Goal: Communication & Community: Answer question/provide support

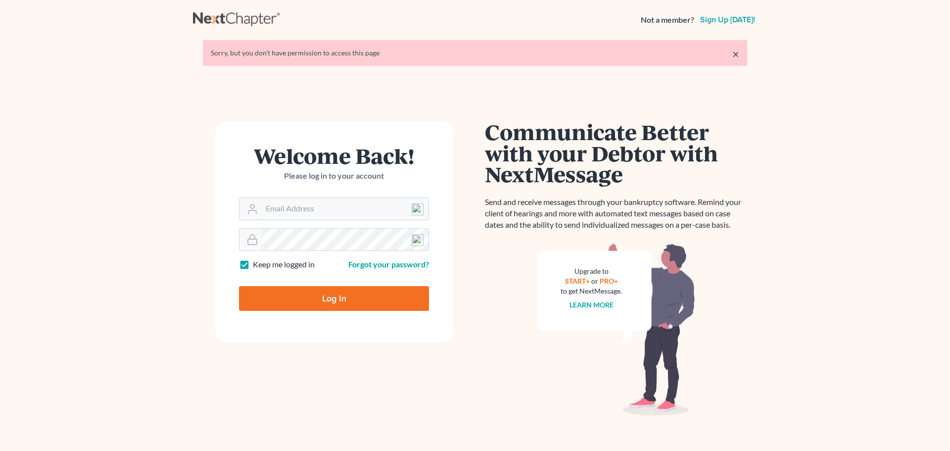
click at [285, 209] on input "Email Address" at bounding box center [345, 209] width 167 height 22
type input "[EMAIL_ADDRESS][DOMAIN_NAME]"
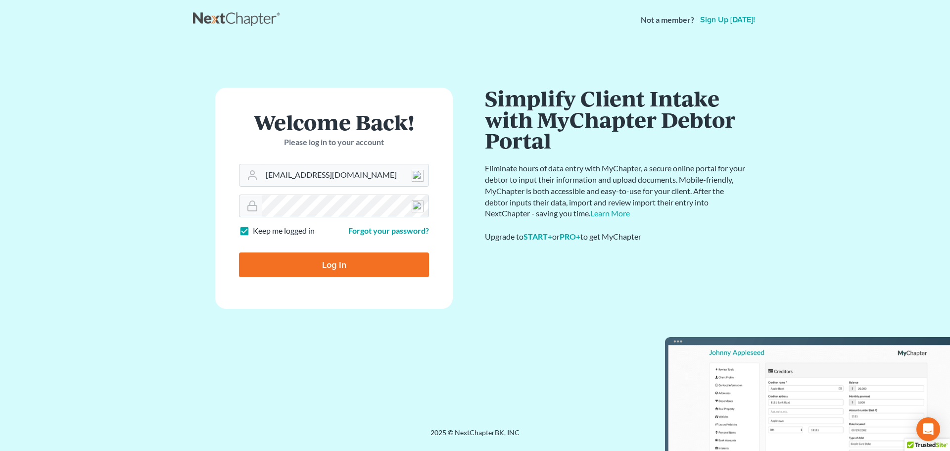
click at [349, 260] on input "Log In" at bounding box center [334, 264] width 190 height 25
type input "Thinking..."
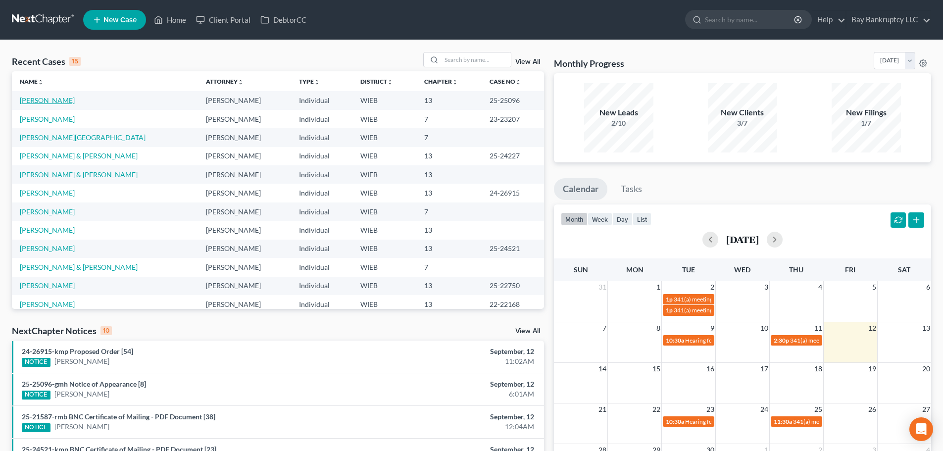
click at [75, 98] on link "[PERSON_NAME]" at bounding box center [47, 100] width 55 height 8
select select "2"
select select "0"
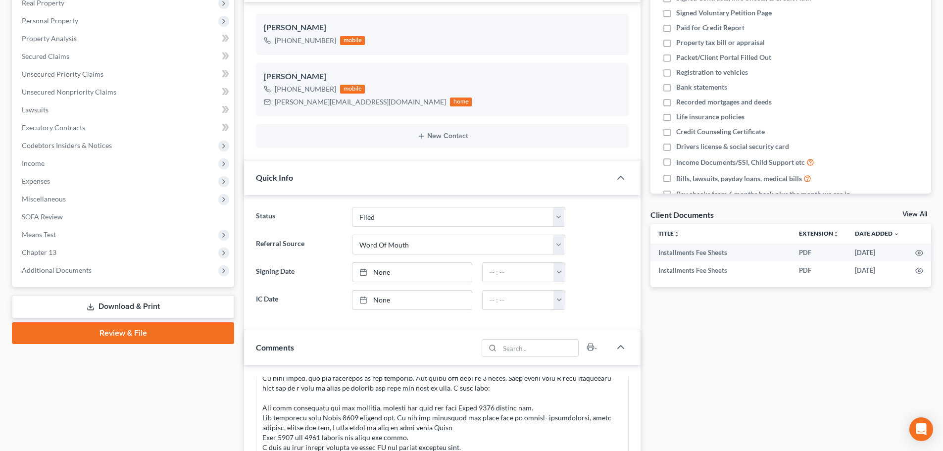
scroll to position [71, 0]
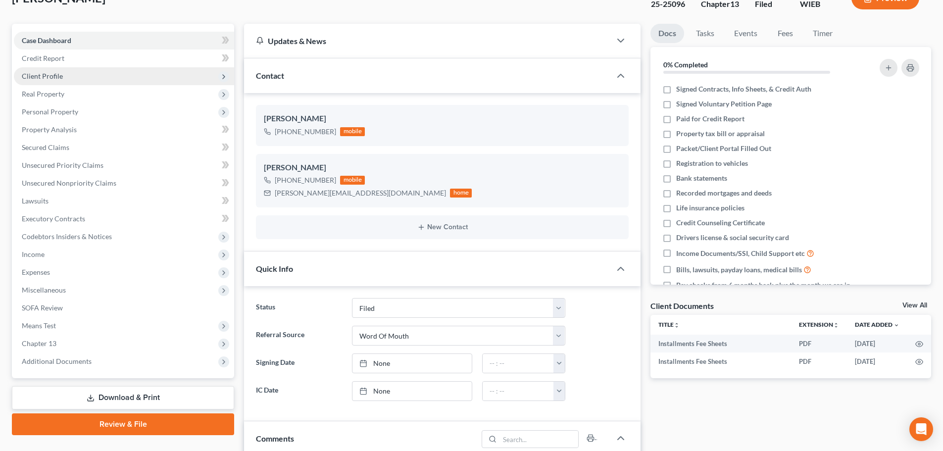
click at [47, 74] on span "Client Profile" at bounding box center [42, 76] width 41 height 8
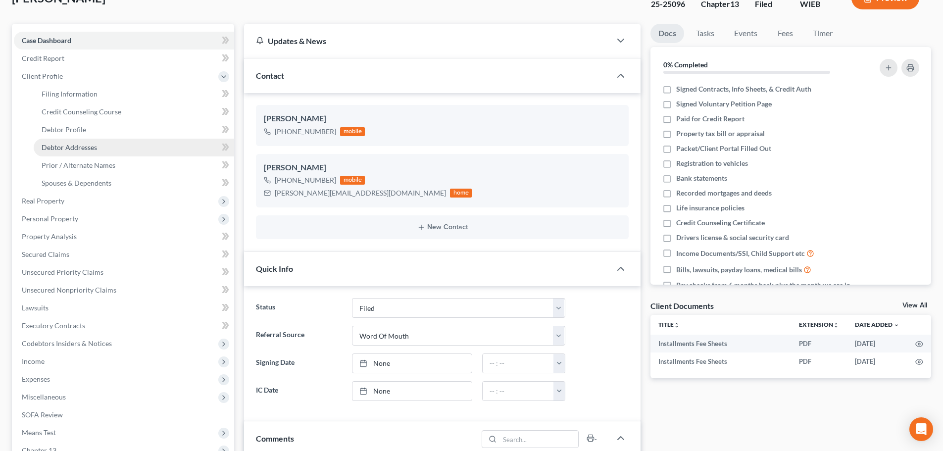
click at [68, 144] on span "Debtor Addresses" at bounding box center [69, 147] width 55 height 8
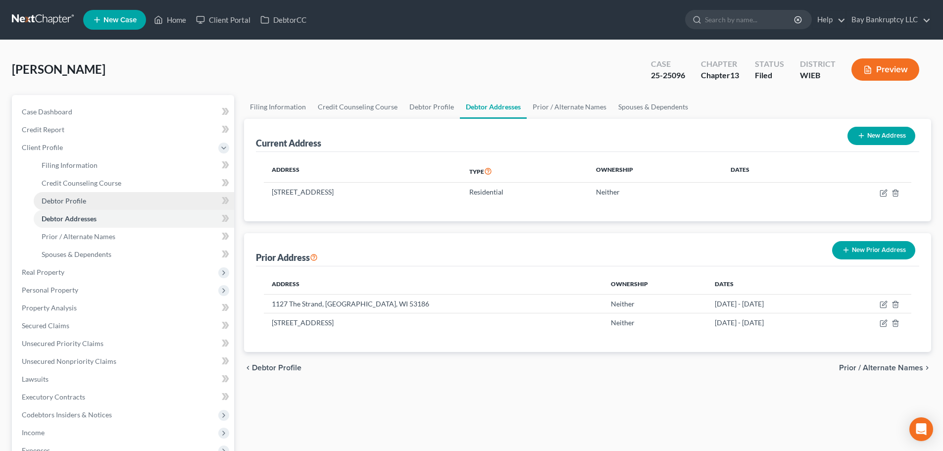
click at [91, 204] on link "Debtor Profile" at bounding box center [134, 201] width 200 height 18
select select "0"
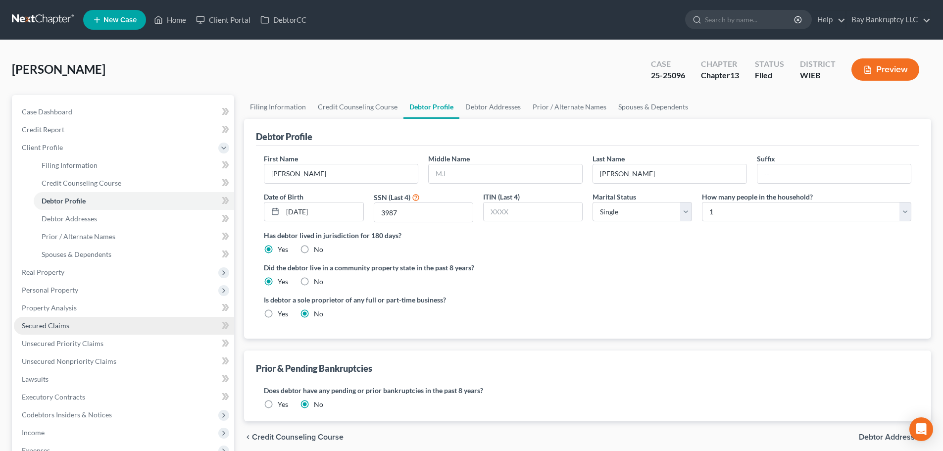
click at [41, 328] on span "Secured Claims" at bounding box center [46, 325] width 48 height 8
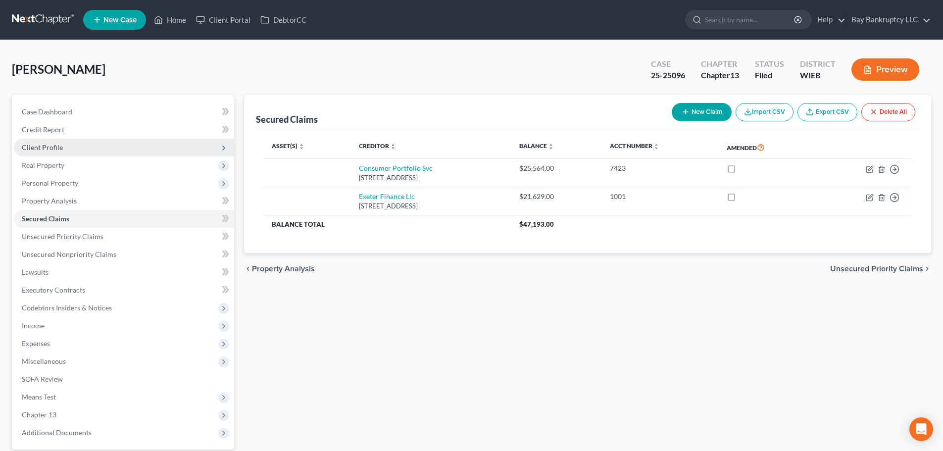
click at [51, 148] on span "Client Profile" at bounding box center [42, 147] width 41 height 8
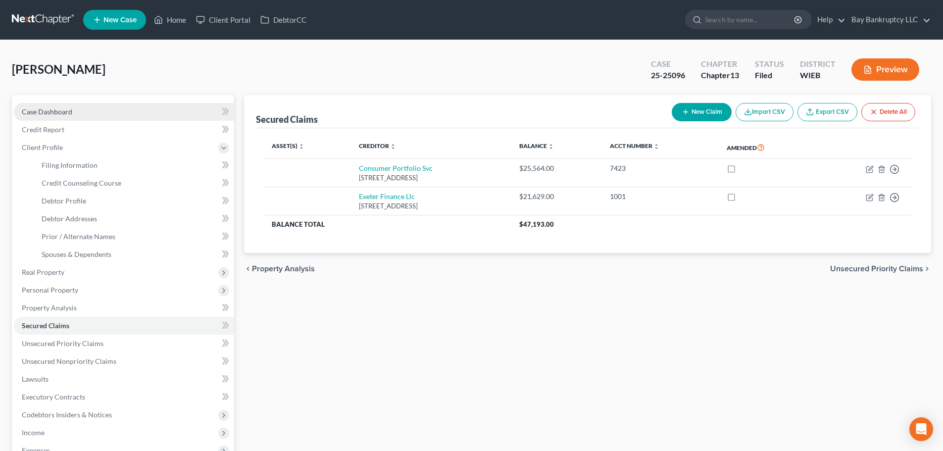
click at [52, 112] on span "Case Dashboard" at bounding box center [47, 111] width 50 height 8
select select "2"
select select "0"
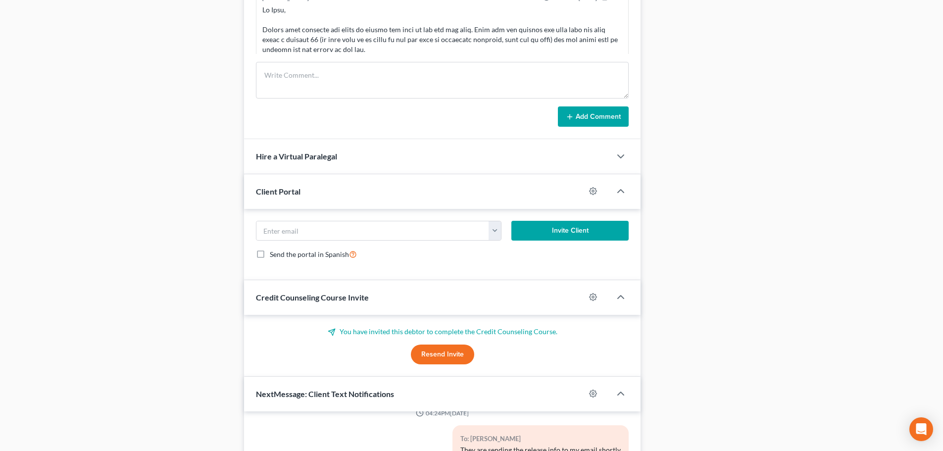
scroll to position [863, 0]
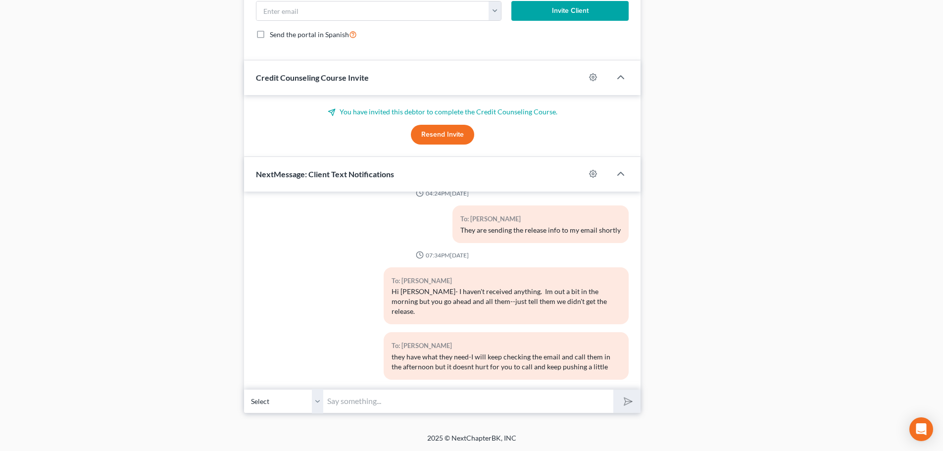
click at [463, 406] on input "text" at bounding box center [468, 401] width 290 height 24
type input "Hi Gwen- Im calling the car co now-still haven't received anything."
click at [625, 404] on icon "submit" at bounding box center [626, 401] width 14 height 14
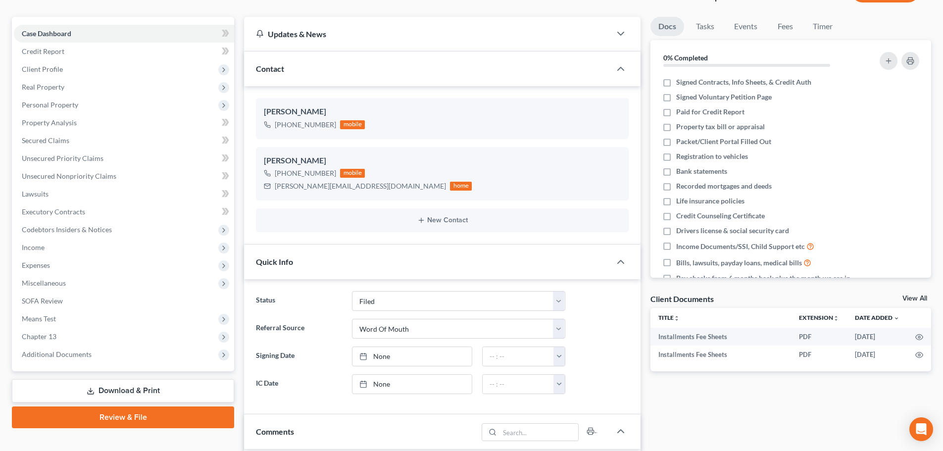
scroll to position [0, 0]
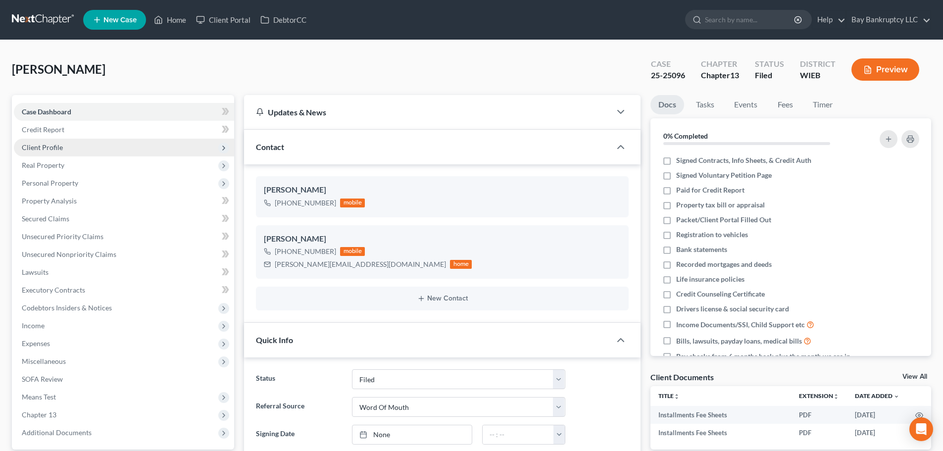
click at [54, 150] on span "Client Profile" at bounding box center [42, 147] width 41 height 8
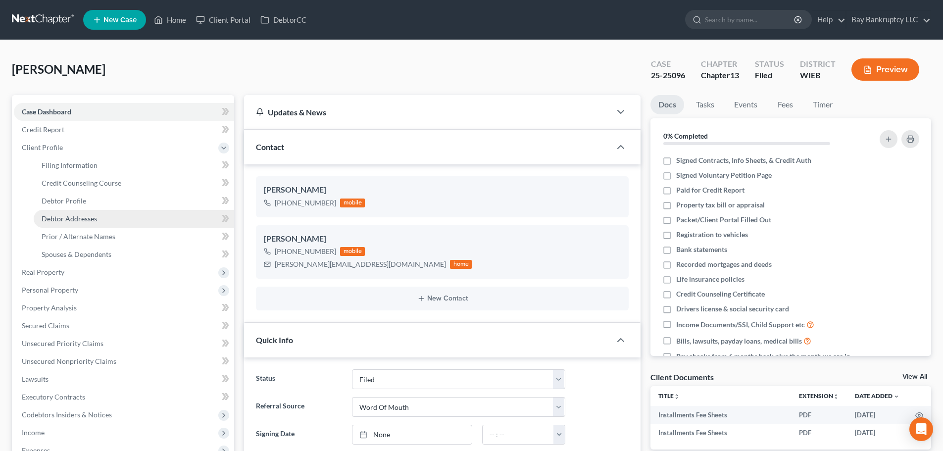
click at [69, 215] on span "Debtor Addresses" at bounding box center [69, 218] width 55 height 8
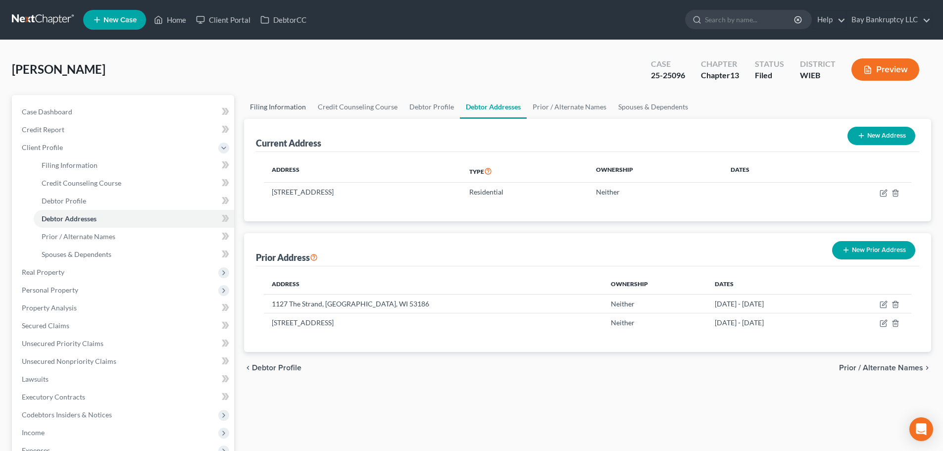
click at [289, 102] on link "Filing Information" at bounding box center [278, 107] width 68 height 24
select select "1"
select select "0"
select select "3"
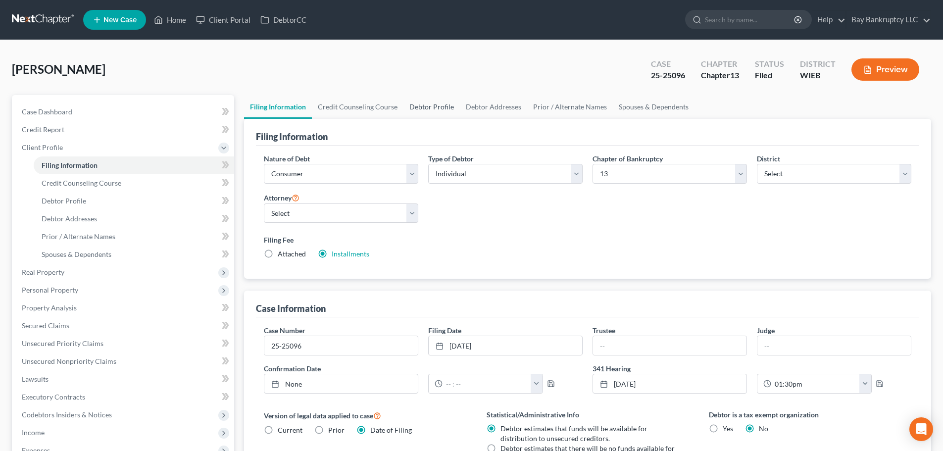
click at [440, 102] on link "Debtor Profile" at bounding box center [431, 107] width 56 height 24
select select "0"
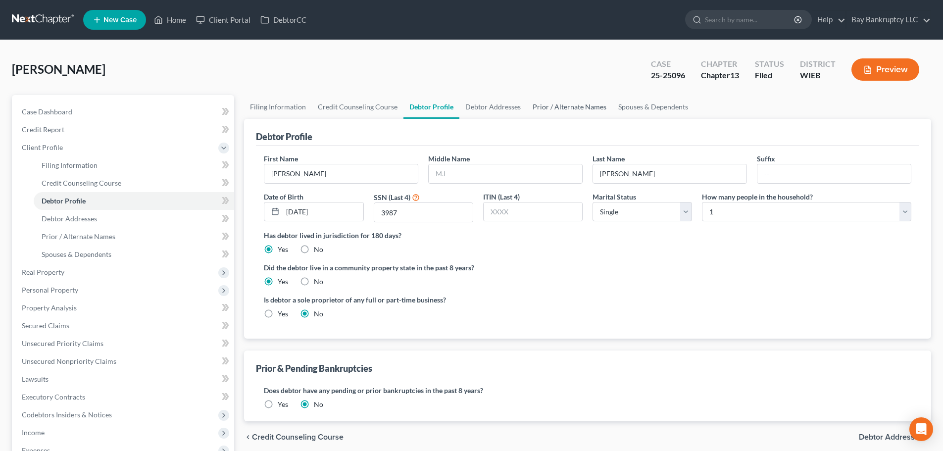
click at [579, 110] on link "Prior / Alternate Names" at bounding box center [570, 107] width 86 height 24
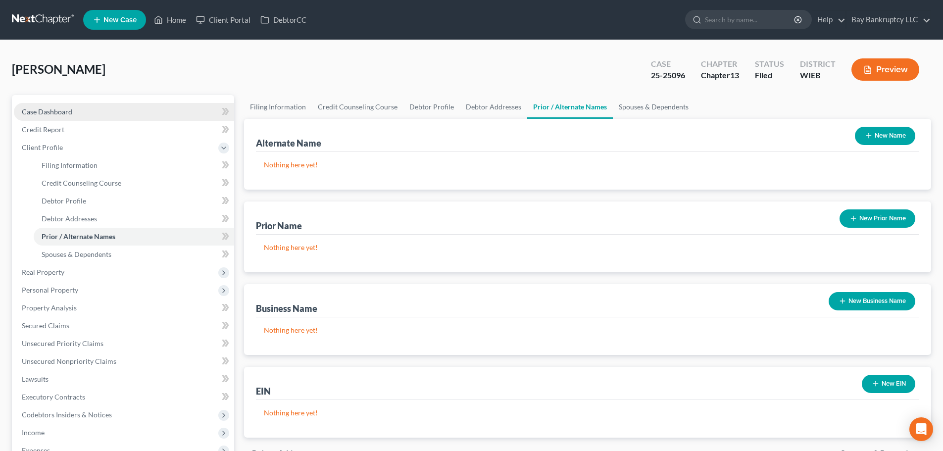
click at [70, 111] on span "Case Dashboard" at bounding box center [47, 111] width 50 height 8
select select "2"
select select "0"
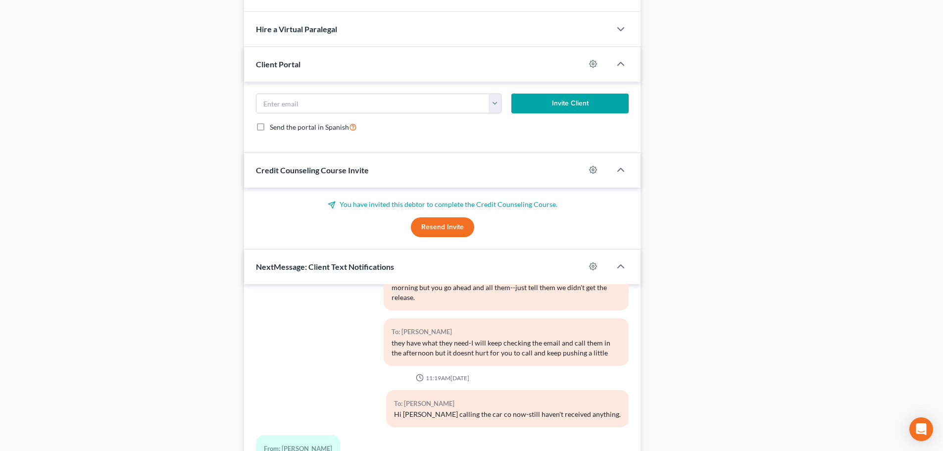
scroll to position [863, 0]
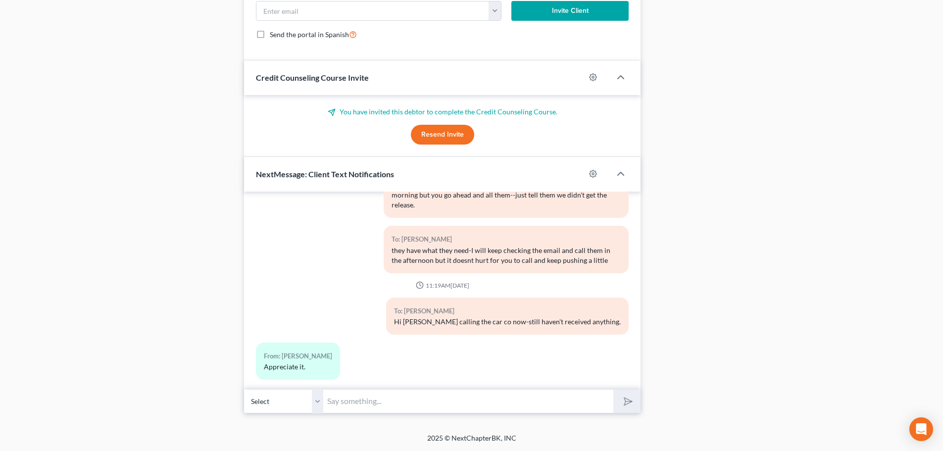
click at [357, 408] on input "text" at bounding box center [468, 401] width 290 height 24
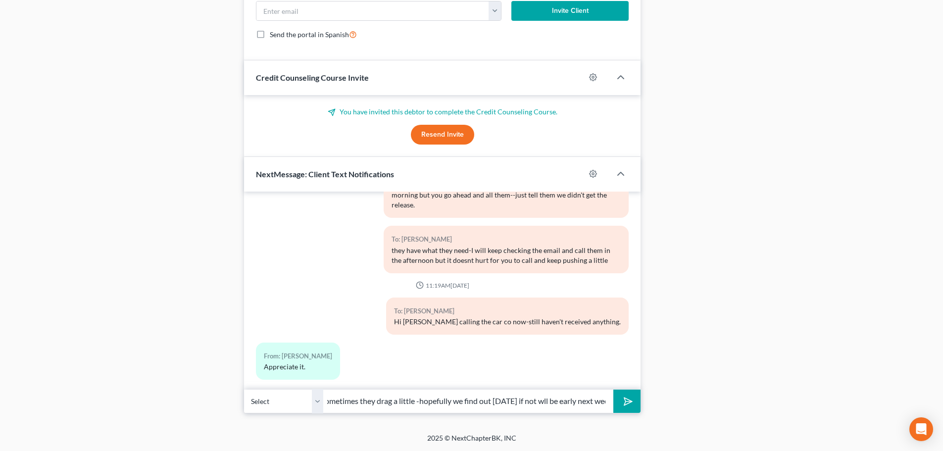
scroll to position [0, 230]
click at [541, 402] on input "Ok, she said someone will call me with an update. This happens-sometimes they d…" at bounding box center [468, 401] width 290 height 24
type input "Ok, she said someone will call me with an update. This happens-sometimes they d…"
click at [624, 399] on icon "submit" at bounding box center [626, 401] width 14 height 14
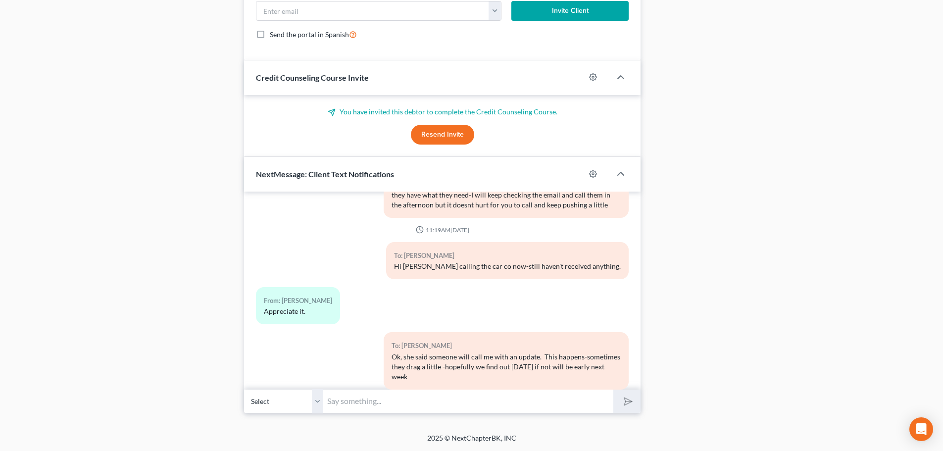
scroll to position [2794, 0]
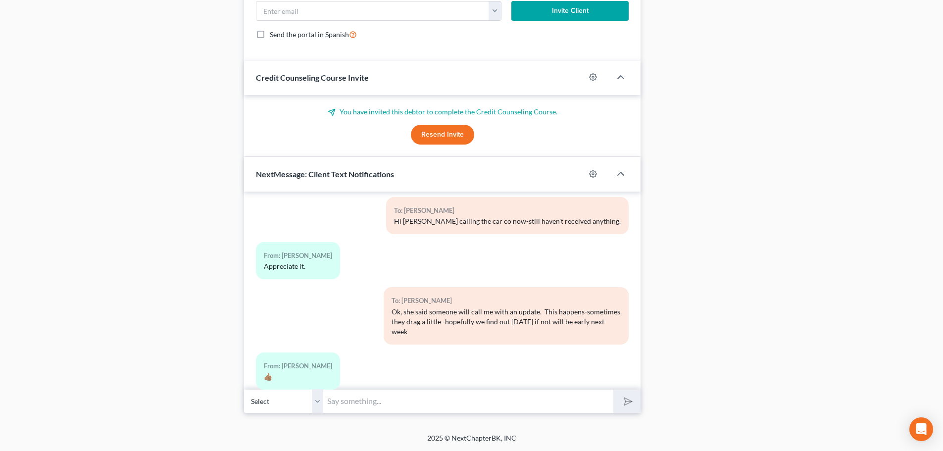
click at [349, 409] on input "text" at bounding box center [468, 401] width 290 height 24
type input "Dont forget -its in the email I sent when I filed you-to drop off all the docs …"
click at [624, 406] on icon "submit" at bounding box center [626, 401] width 14 height 14
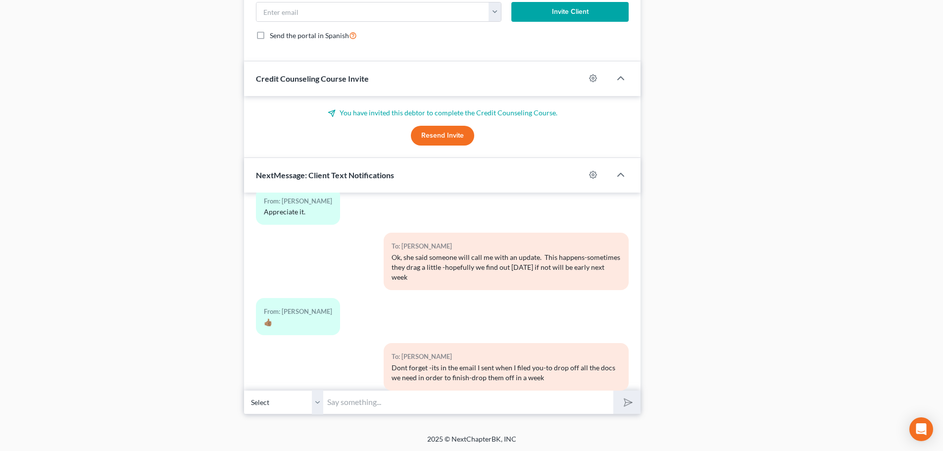
scroll to position [863, 0]
click at [396, 406] on input "text" at bounding box center [468, 401] width 290 height 24
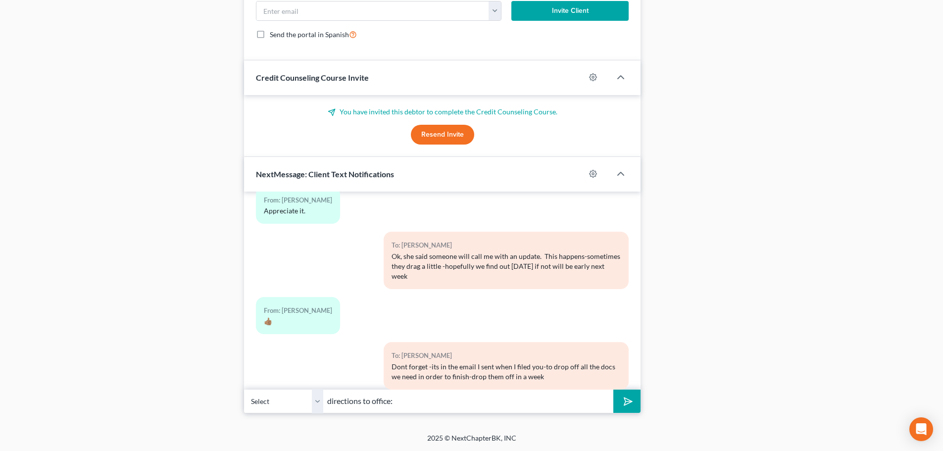
type input "directions to office:"
click at [634, 409] on button "submit" at bounding box center [626, 400] width 27 height 23
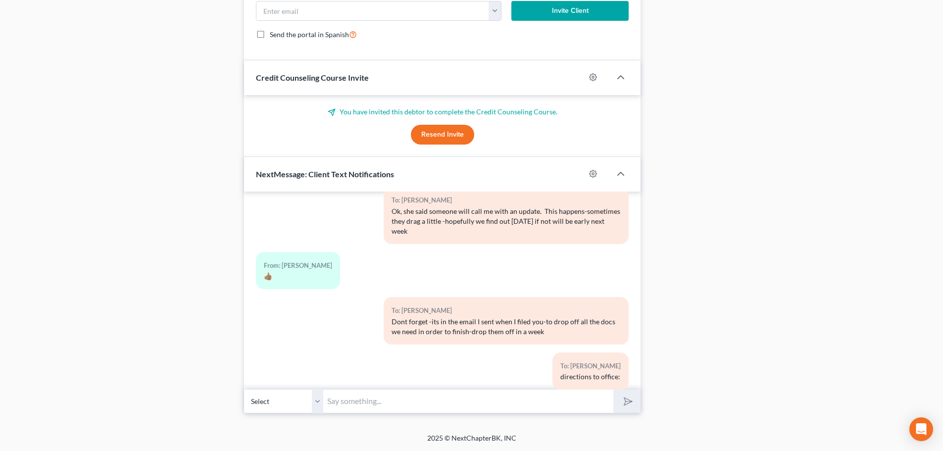
click at [391, 400] on input "text" at bounding box center [468, 401] width 290 height 24
paste input "500 W Silver Spring Dr Suite K-200, Glendale WI 53217. If you park in the parki…"
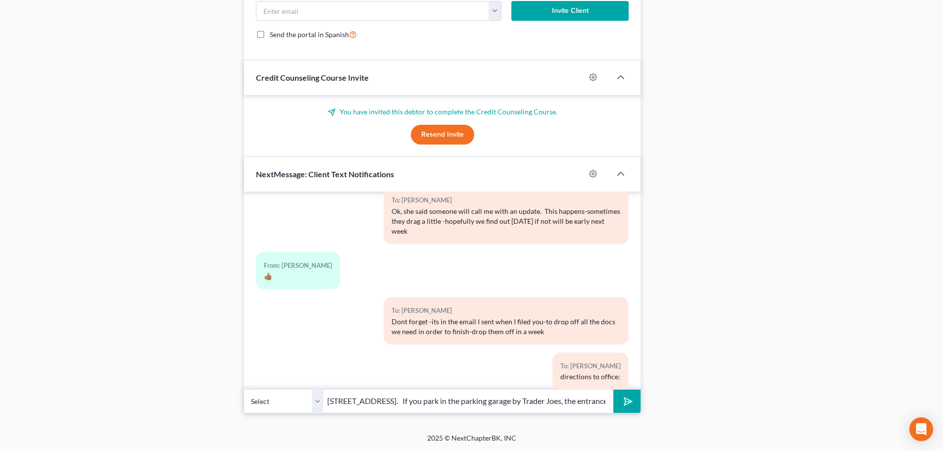
scroll to position [0, 262]
type input "500 W Silver Spring Dr Suite K-200, Glendale WI 53217. If you park in the parki…"
click at [633, 403] on button "submit" at bounding box center [626, 400] width 27 height 23
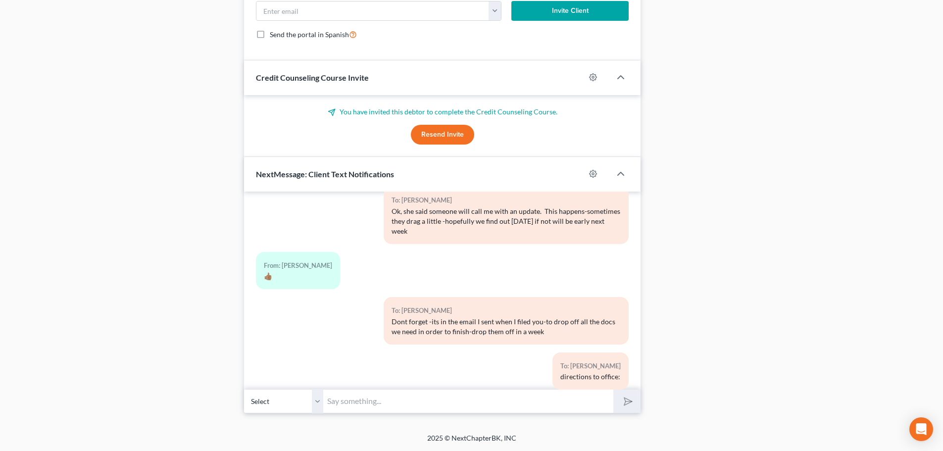
scroll to position [3005, 0]
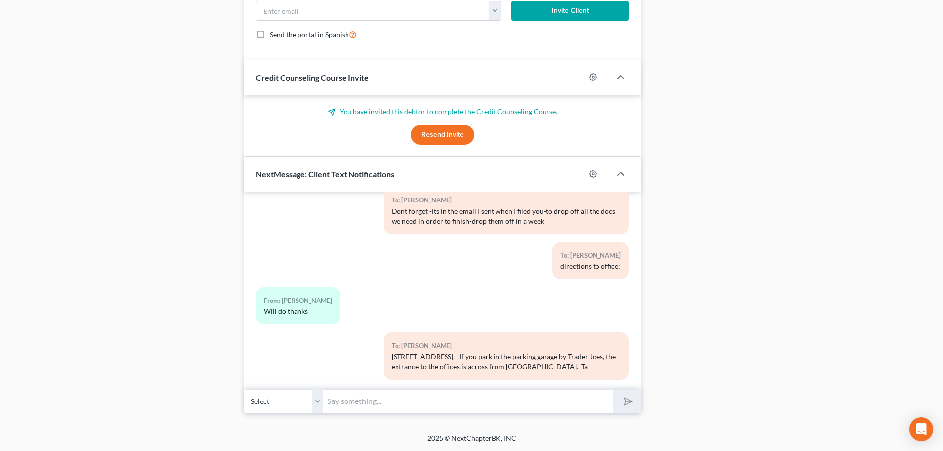
click at [421, 396] on input "text" at bounding box center [468, 401] width 290 height 24
paste input "Take the elevator to the 2nd floor. The office is at the end of the hallway to …"
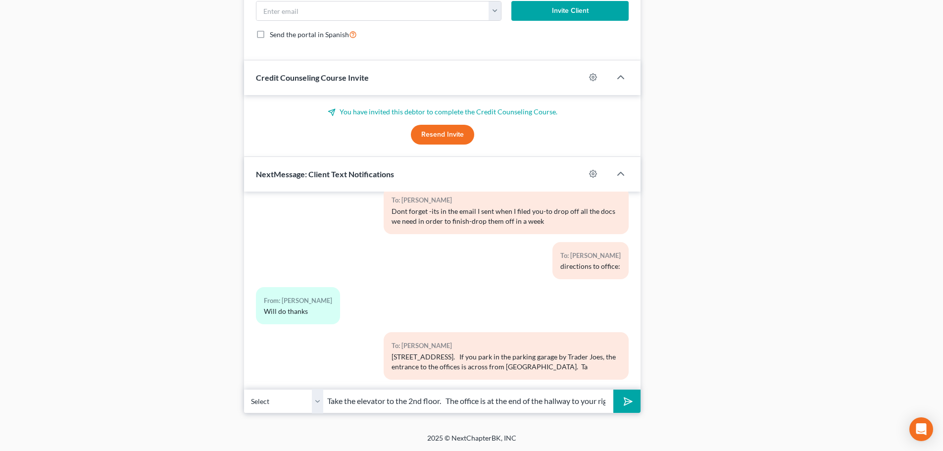
scroll to position [0, 242]
type input "Take the elevator to the 2nd floor. The office is at the end of the hallway to …"
click at [623, 400] on icon "submit" at bounding box center [626, 401] width 14 height 14
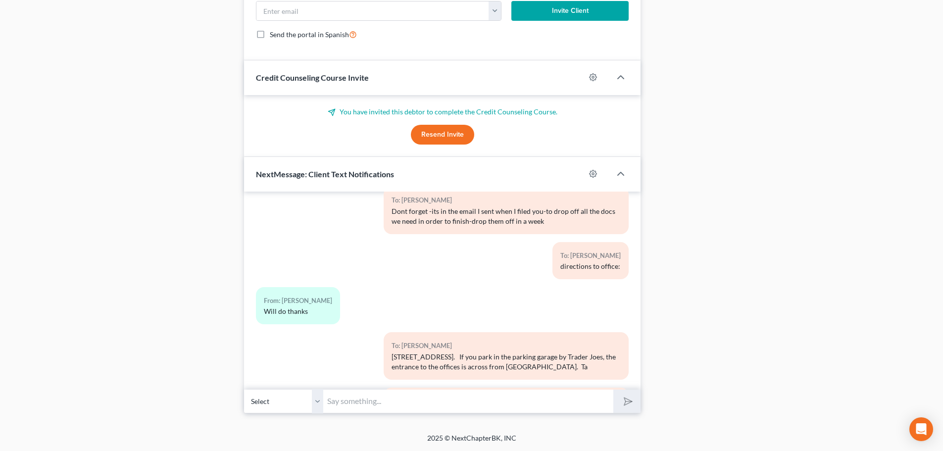
scroll to position [3070, 0]
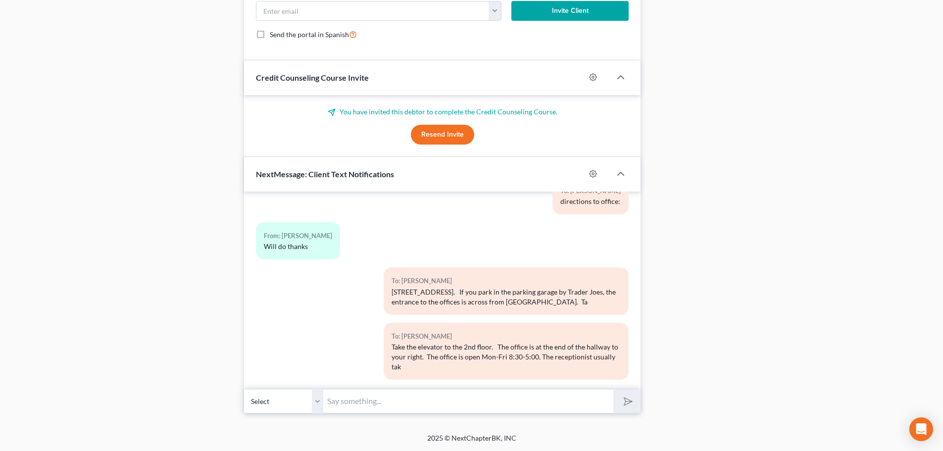
click at [410, 403] on input "text" at bounding box center [468, 401] width 290 height 24
paste input "The receptionist usually takes an hour lunch between 1:30 and 2:30."
type input "The receptionist usually takes an hour lunch between 1:30 and 2:30."
click at [623, 403] on icon "submit" at bounding box center [626, 401] width 14 height 14
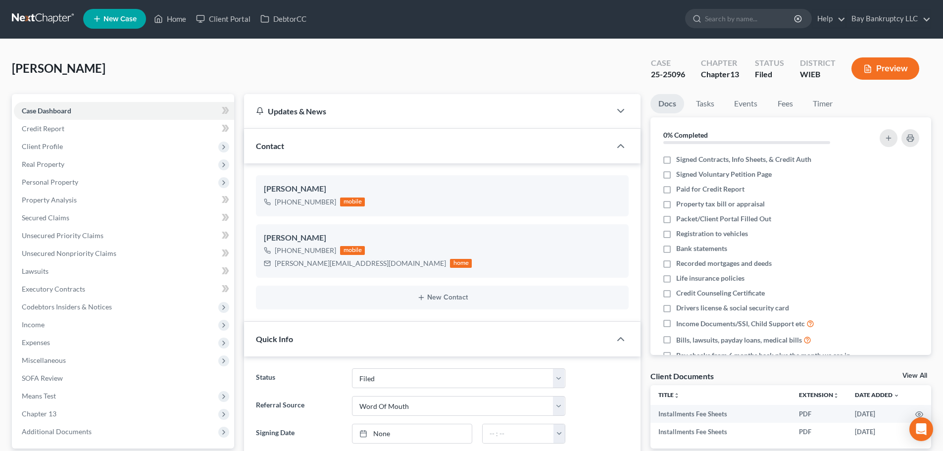
scroll to position [0, 0]
